Goal: Find specific page/section: Find specific page/section

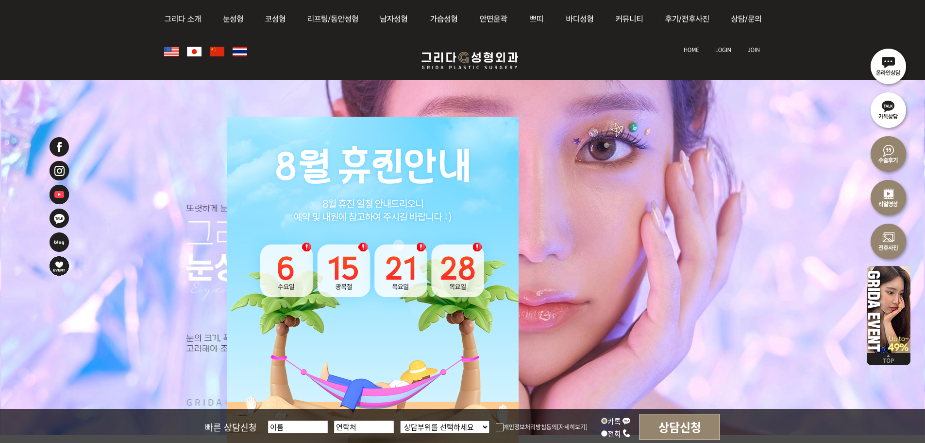
scroll to position [194, 0]
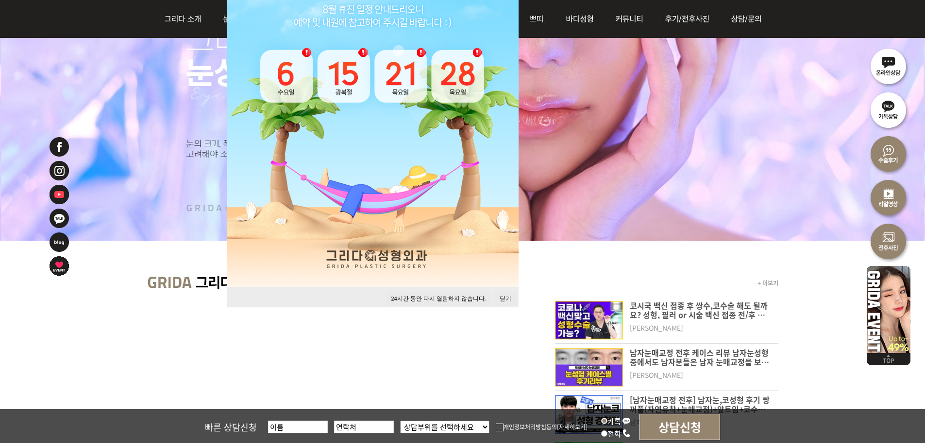
click at [507, 298] on button "닫기" at bounding box center [505, 298] width 21 height 13
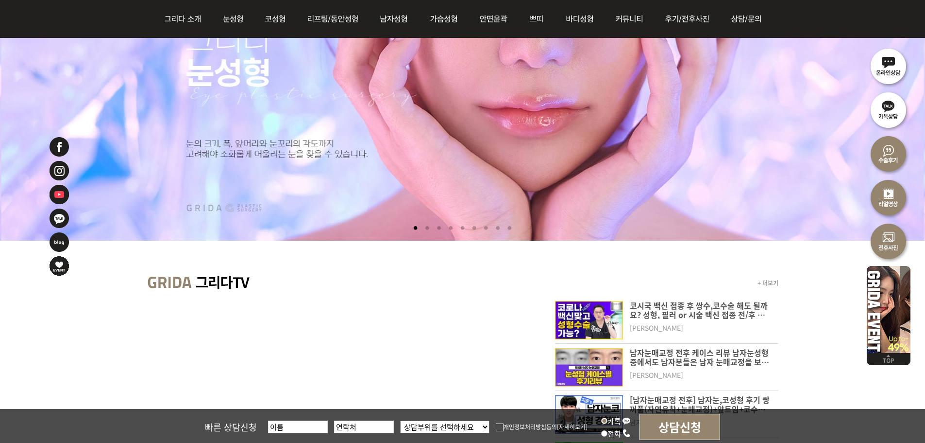
scroll to position [0, 0]
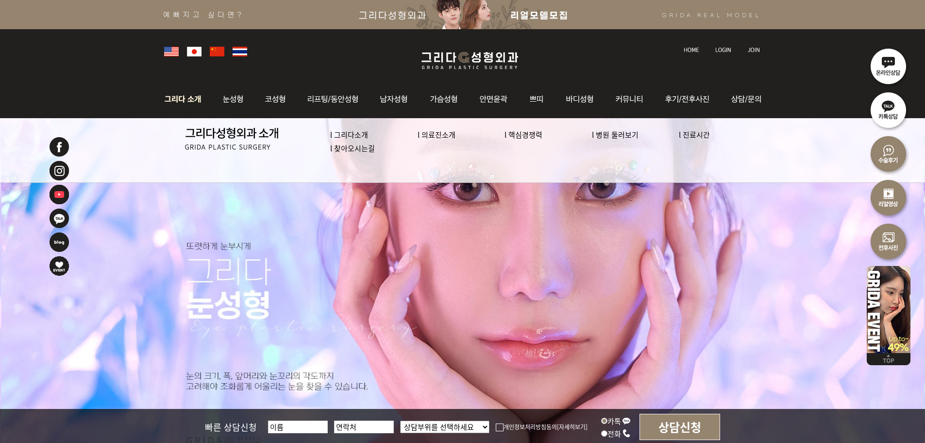
click at [436, 134] on link "l 의료진소개" at bounding box center [437, 134] width 38 height 10
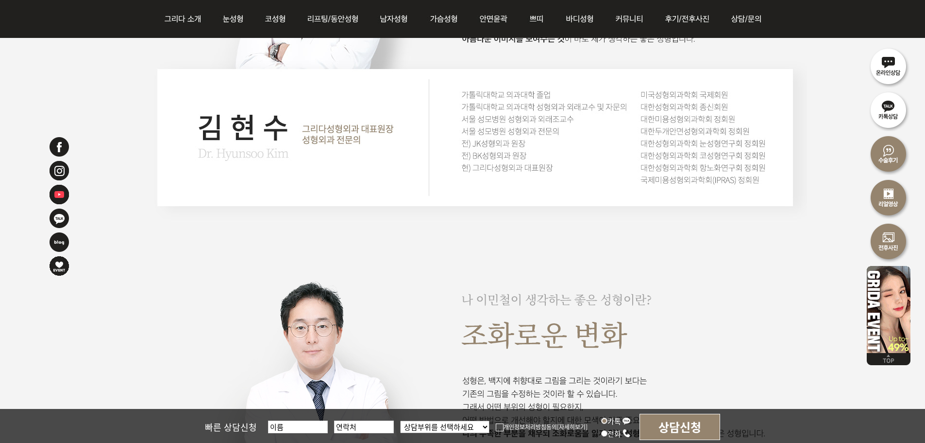
scroll to position [777, 0]
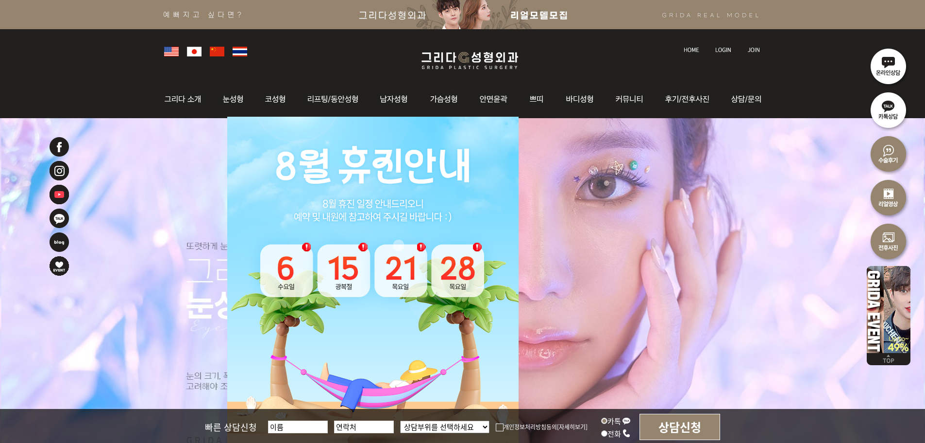
drag, startPoint x: 33, startPoint y: 435, endPoint x: 174, endPoint y: 338, distance: 171.4
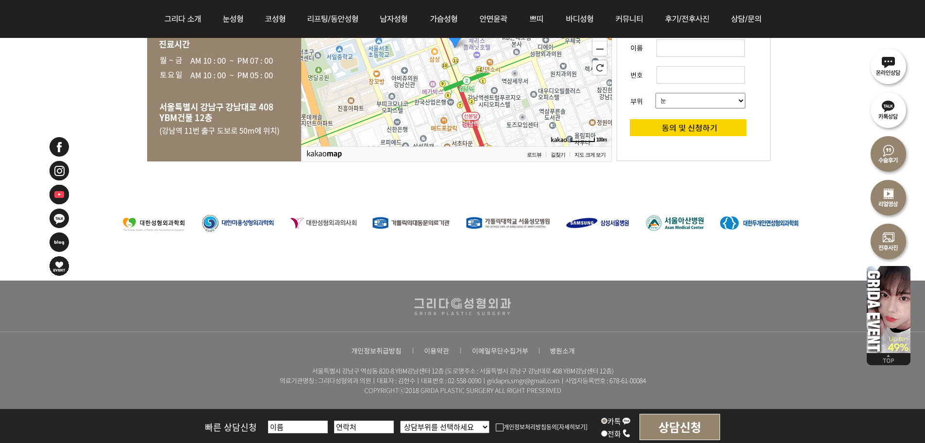
scroll to position [2081, 0]
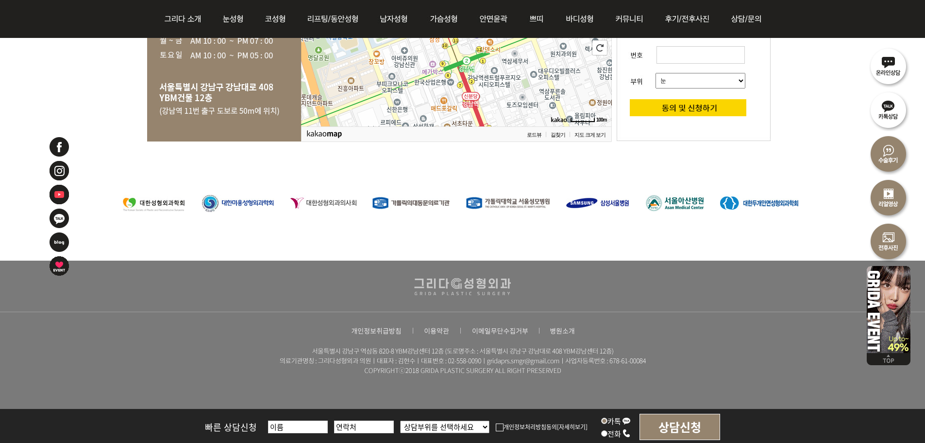
click at [458, 357] on img at bounding box center [462, 361] width 463 height 38
